Goal: Check status: Check status

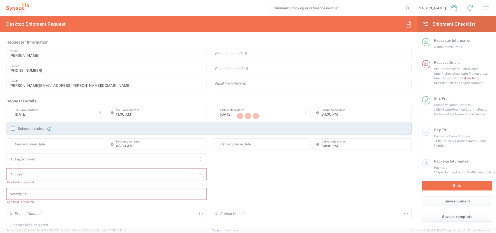
type input "[GEOGRAPHIC_DATA]"
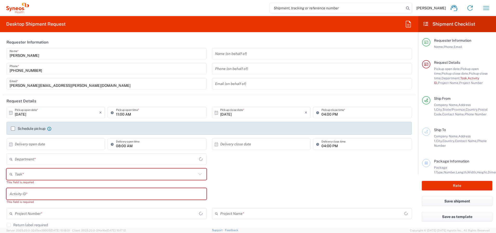
type input "[GEOGRAPHIC_DATA]"
click at [486, 7] on icon "button" at bounding box center [486, 8] width 8 height 8
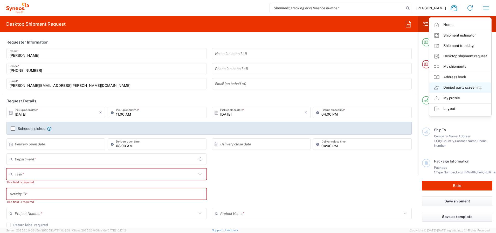
type input "Syneos Health Canada LP- [GEOGRAPHIC_DATA]"
type input "4510"
click at [451, 68] on link "My shipments" at bounding box center [460, 66] width 62 height 10
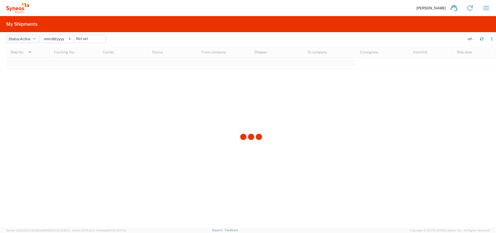
click at [20, 40] on button "Status: Active" at bounding box center [22, 39] width 33 height 8
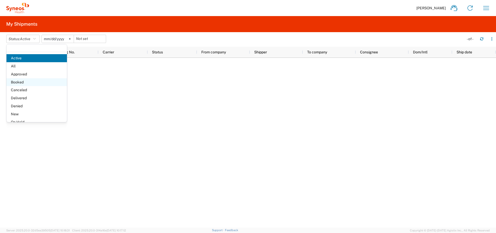
click at [25, 81] on span "Booked" at bounding box center [36, 82] width 60 height 8
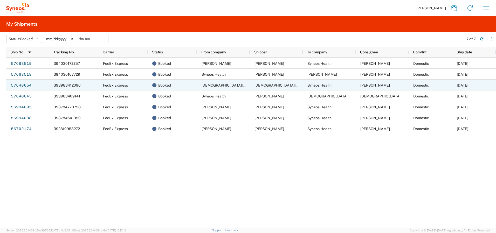
click at [66, 85] on span "393983412090" at bounding box center [67, 85] width 27 height 4
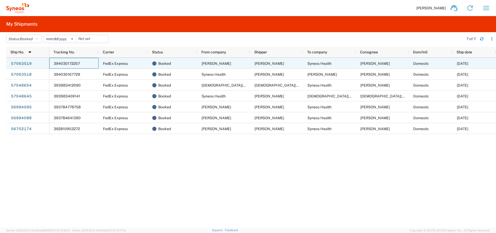
click at [62, 62] on span "394030172257" at bounding box center [67, 63] width 26 height 4
